Goal: Task Accomplishment & Management: Manage account settings

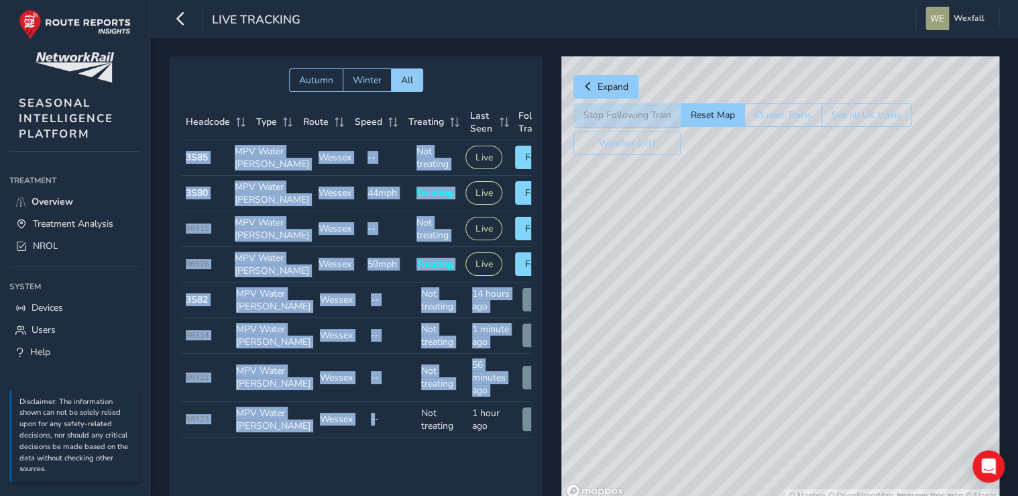
scroll to position [60, 0]
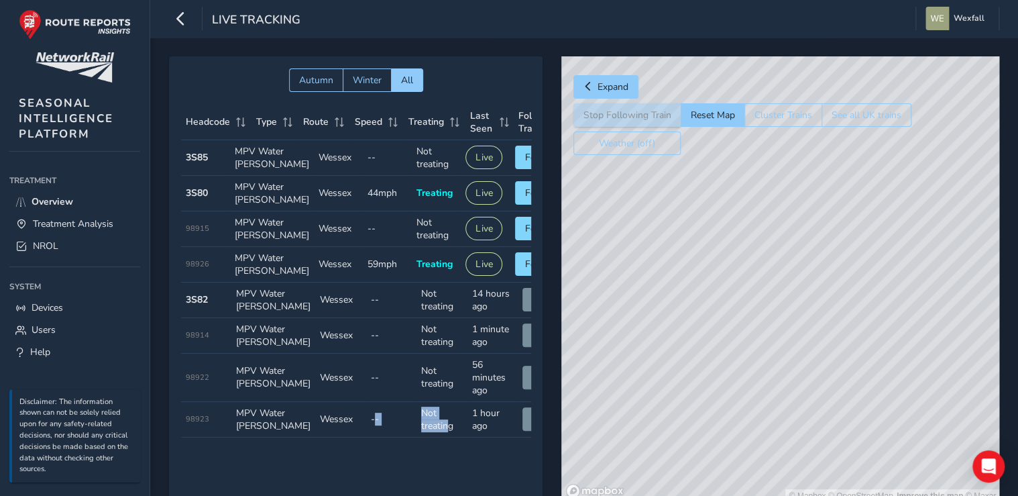
drag, startPoint x: 354, startPoint y: 466, endPoint x: 432, endPoint y: 465, distance: 77.8
click at [432, 437] on tr "Headcode 98923 Type MPV Water [PERSON_NAME] Route Wessex Speed -- Treating Not …" at bounding box center [375, 420] width 388 height 36
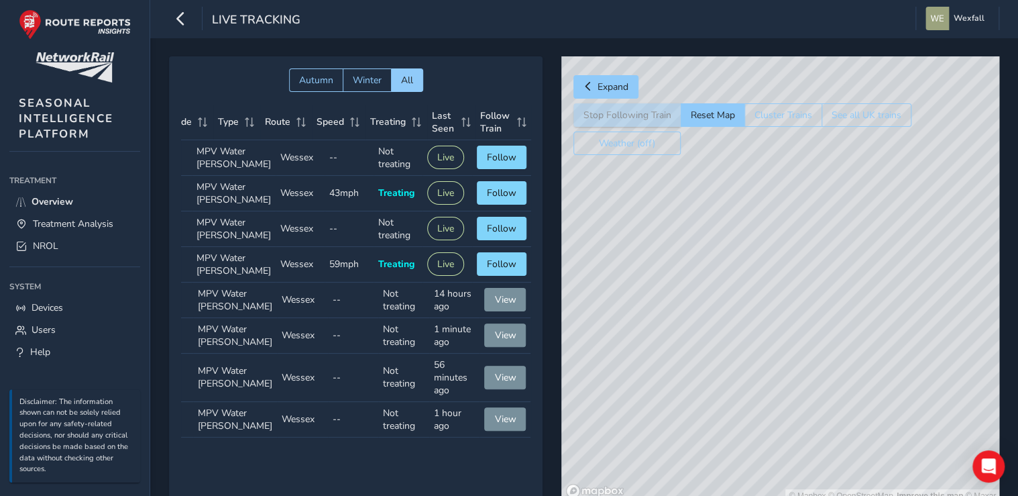
click at [333, 176] on td "Speed 43mph" at bounding box center [349, 194] width 49 height 36
click at [498, 186] on span "Follow" at bounding box center [502, 192] width 30 height 13
drag, startPoint x: 660, startPoint y: 374, endPoint x: 685, endPoint y: 229, distance: 147.0
click at [498, 229] on div "© Mapbox © OpenStreetMap Improve this map" at bounding box center [780, 279] width 438 height 446
drag, startPoint x: 669, startPoint y: 404, endPoint x: 708, endPoint y: 276, distance: 133.7
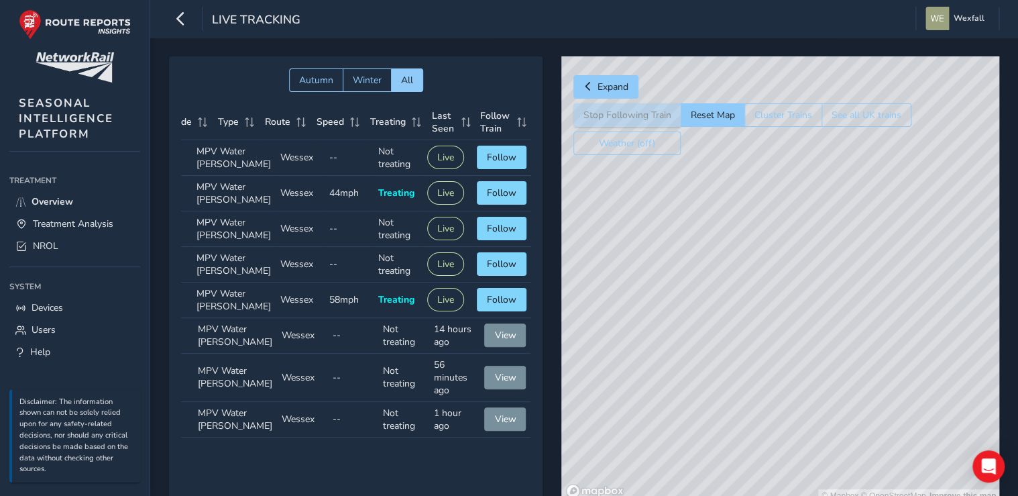
click at [498, 276] on div "© Mapbox © OpenStreetMap Improve this map" at bounding box center [780, 279] width 438 height 446
click at [498, 222] on span "Follow" at bounding box center [502, 228] width 30 height 13
click at [495, 294] on span "Follow" at bounding box center [502, 299] width 30 height 13
click at [488, 222] on span "Follow" at bounding box center [502, 228] width 30 height 13
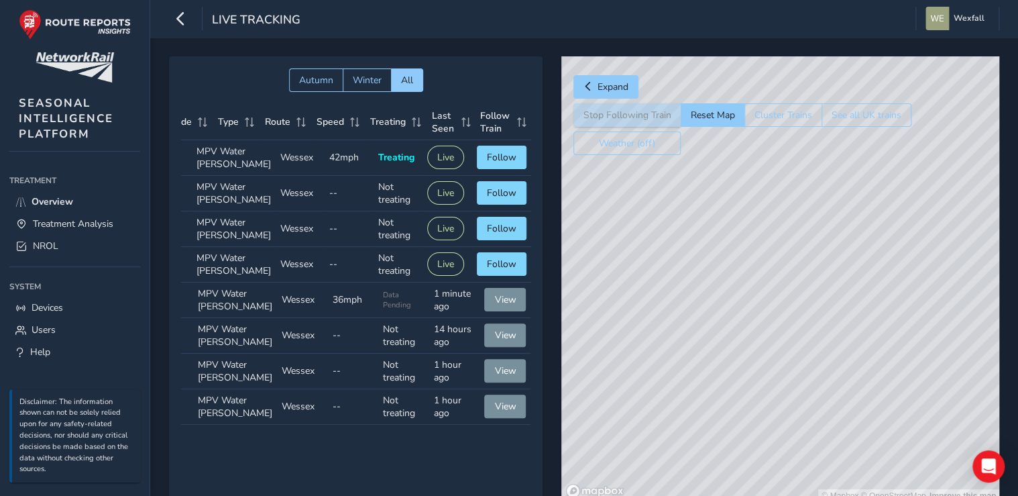
click at [498, 287] on div "© Mapbox © OpenStreetMap Improve this map" at bounding box center [780, 279] width 438 height 446
click at [498, 271] on div "© Mapbox © OpenStreetMap Improve this map" at bounding box center [780, 279] width 438 height 446
click at [498, 303] on div "© Mapbox © OpenStreetMap Improve this map" at bounding box center [780, 279] width 438 height 446
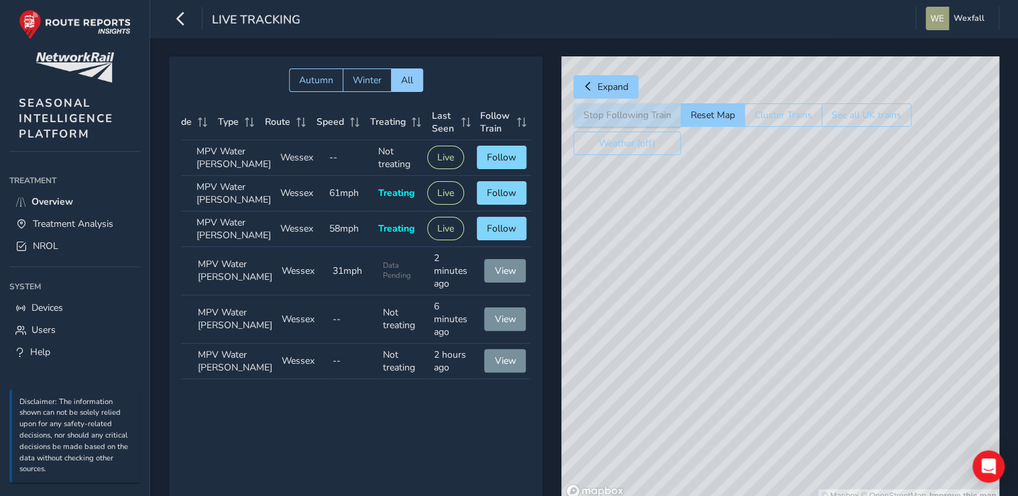
scroll to position [0, 35]
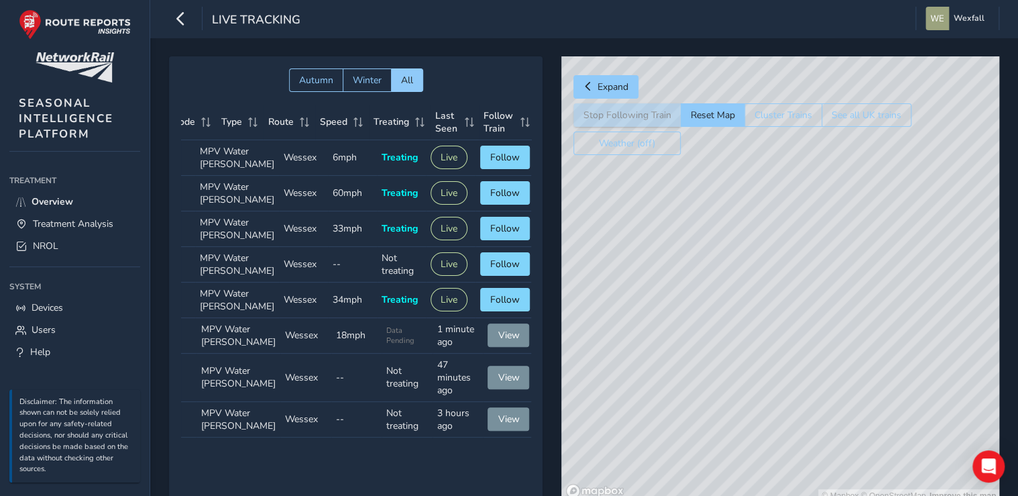
click at [498, 237] on div "© Mapbox © OpenStreetMap Improve this map" at bounding box center [780, 279] width 438 height 446
